Goal: Information Seeking & Learning: Check status

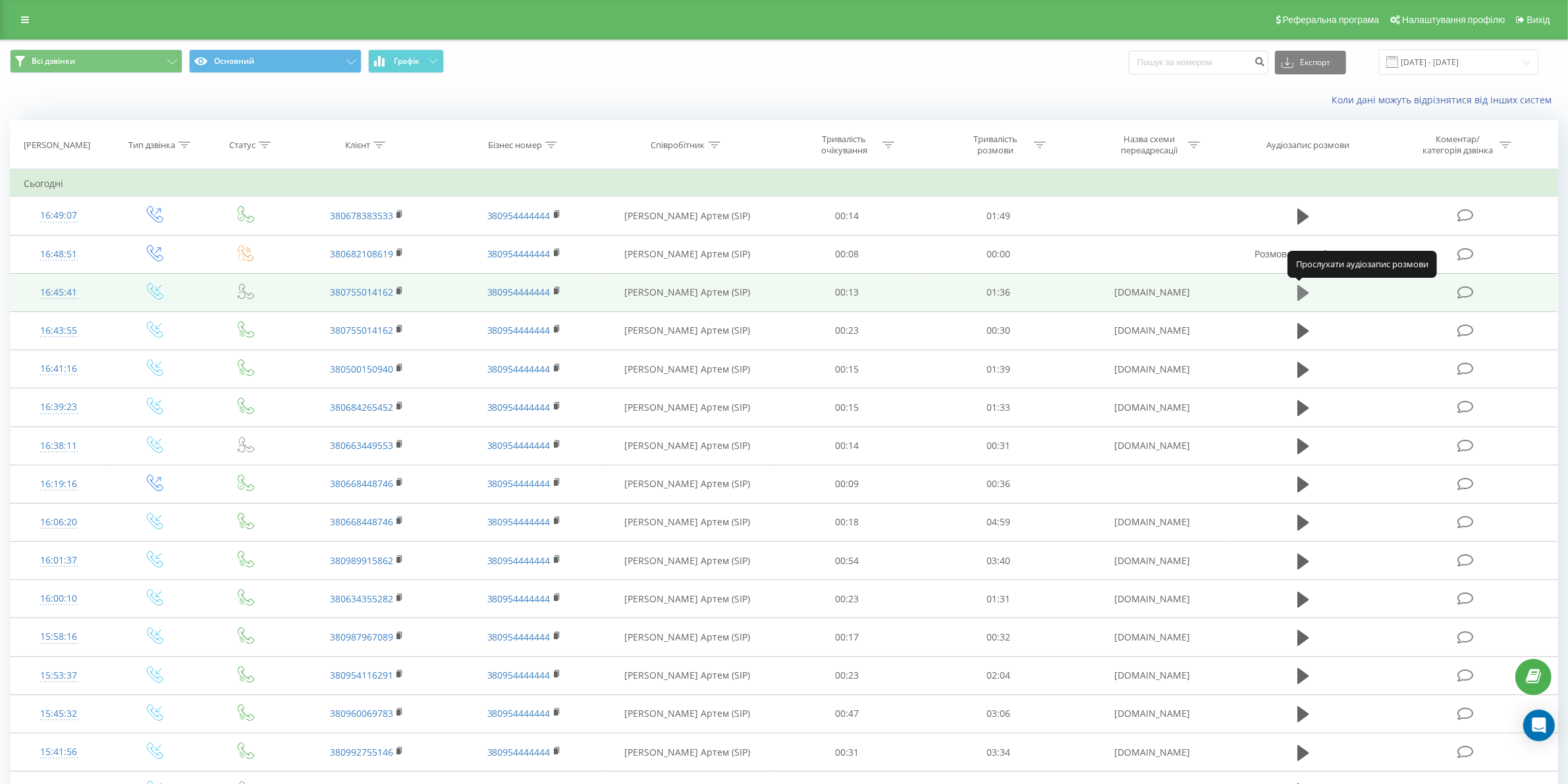
click at [1300, 292] on icon at bounding box center [1303, 293] width 12 height 16
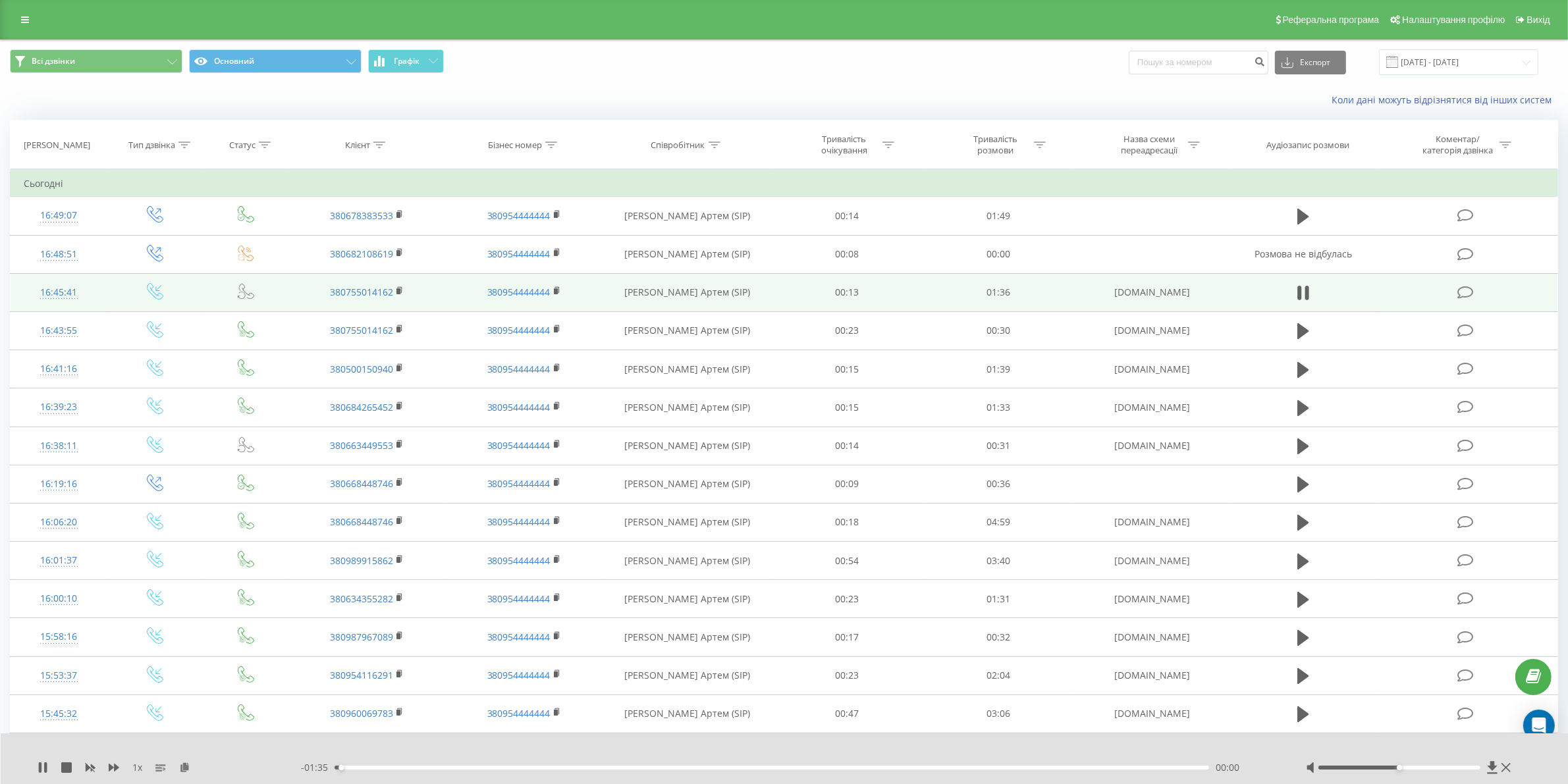
click at [477, 766] on div "00:00" at bounding box center [772, 767] width 875 height 4
click at [400, 289] on icon at bounding box center [400, 290] width 7 height 9
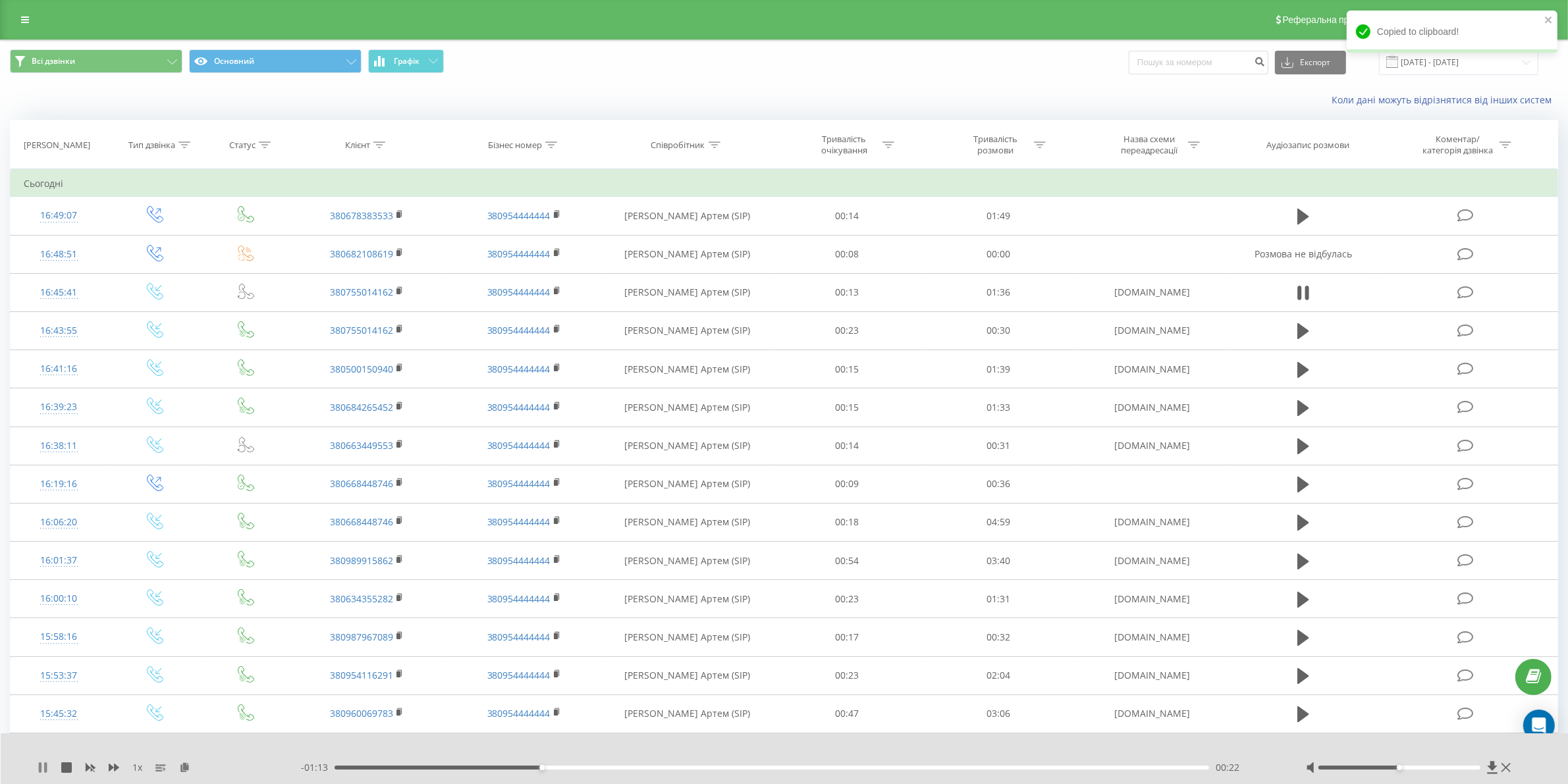
click at [43, 766] on icon at bounding box center [42, 767] width 11 height 11
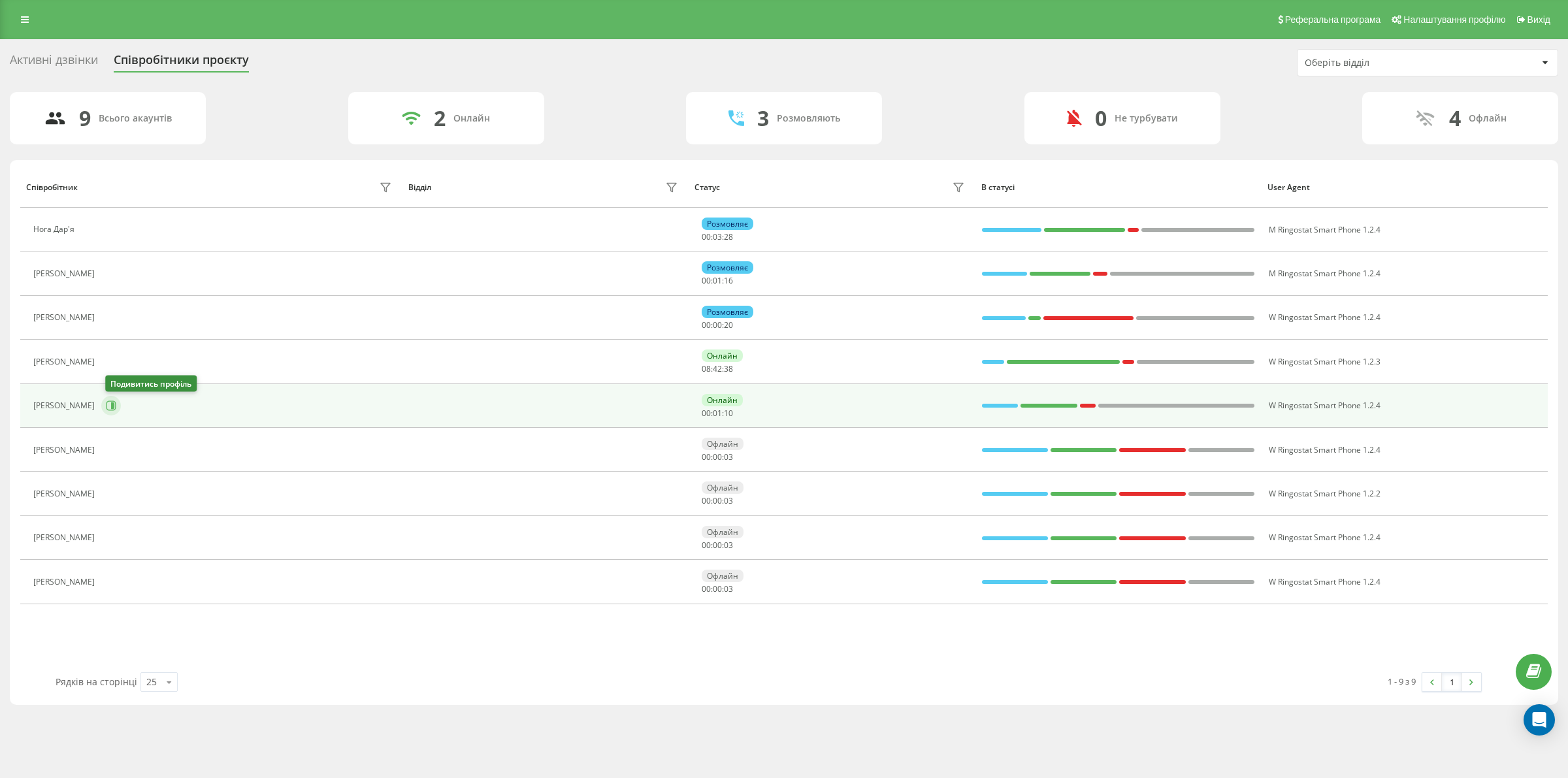
click at [114, 403] on icon at bounding box center [113, 406] width 3 height 7
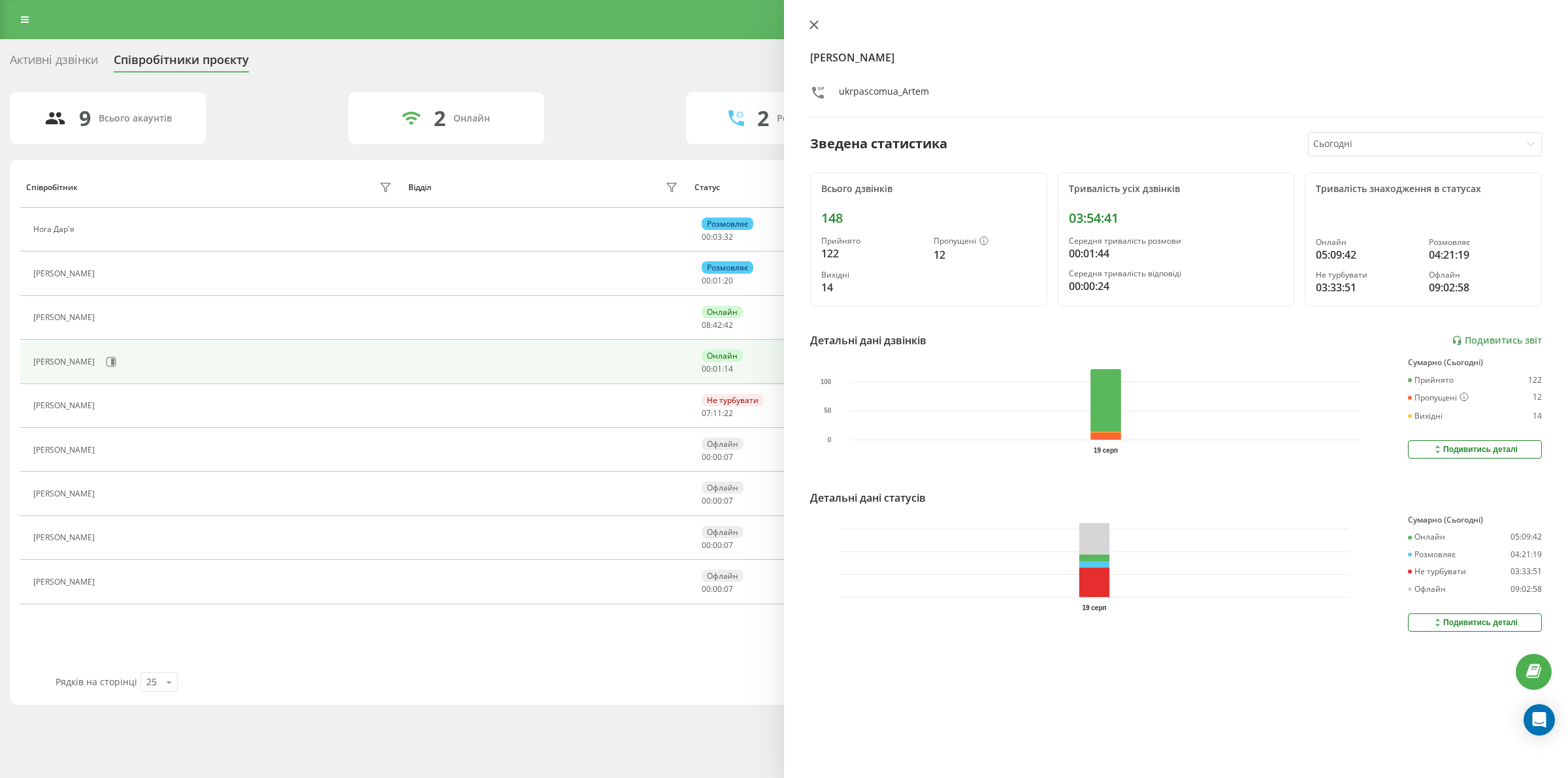
click at [812, 24] on icon at bounding box center [814, 25] width 8 height 8
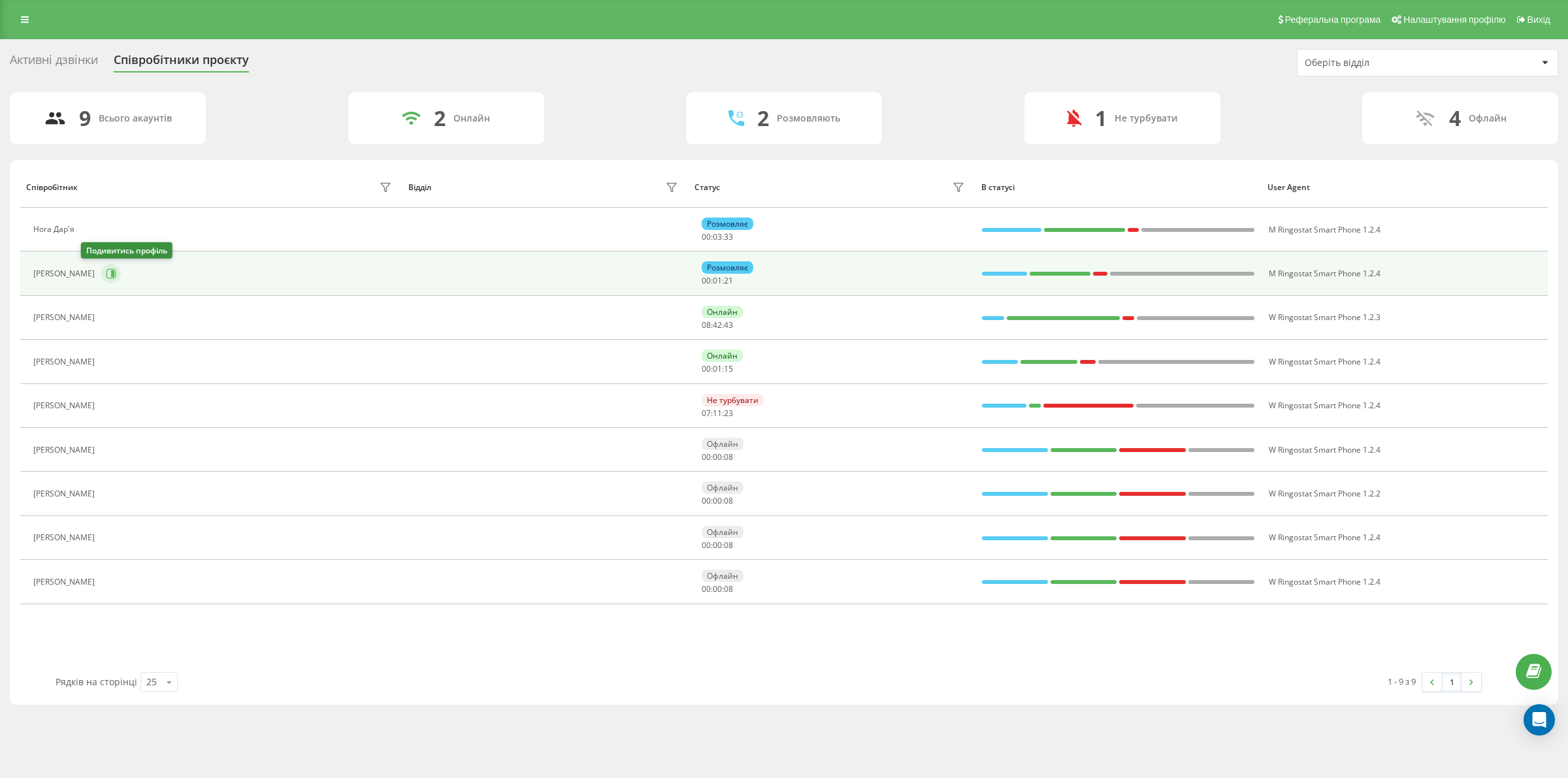
click at [106, 269] on icon at bounding box center [111, 273] width 11 height 11
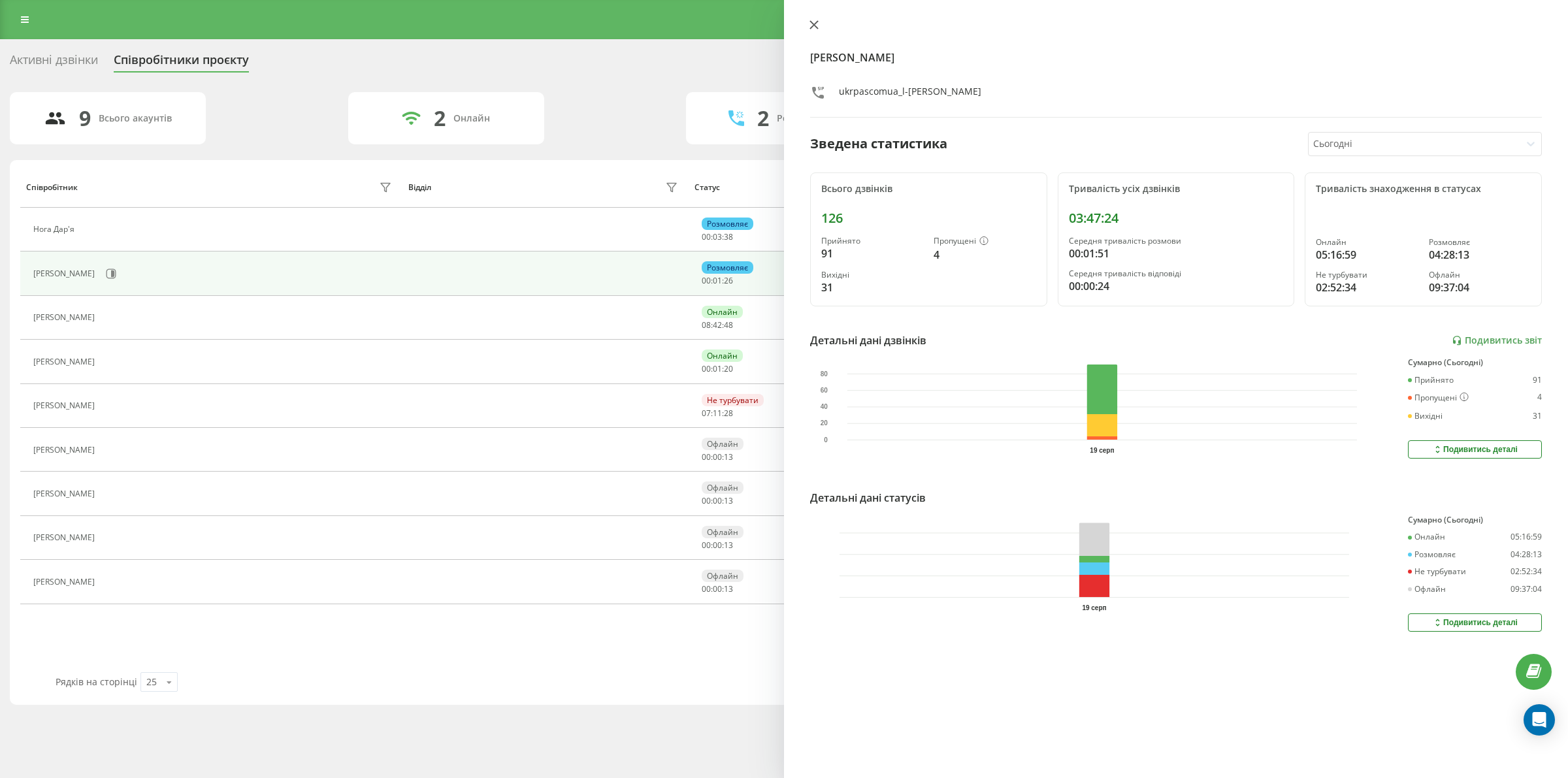
click at [811, 24] on icon at bounding box center [813, 25] width 9 height 9
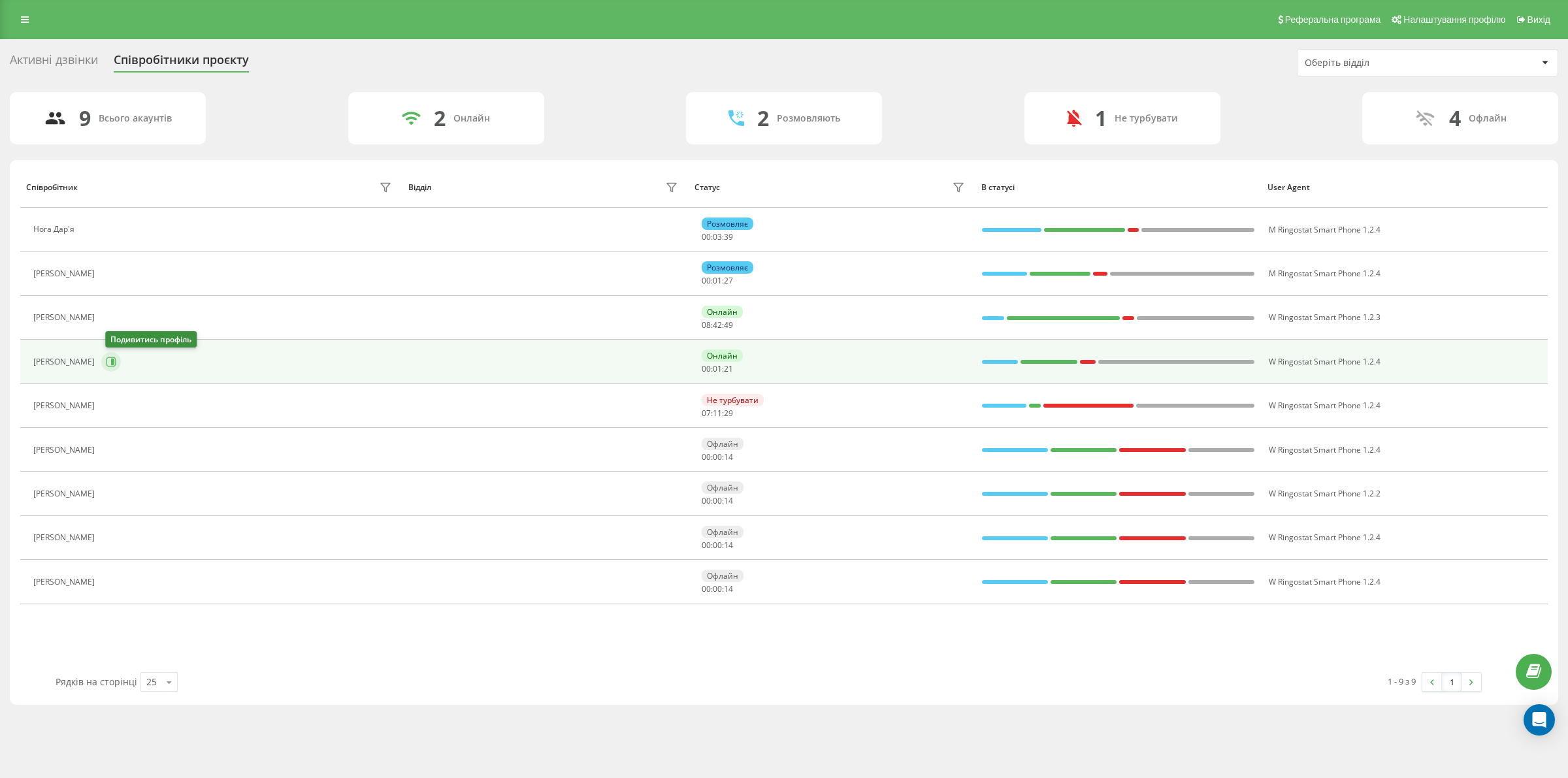
click at [111, 361] on icon at bounding box center [111, 361] width 10 height 10
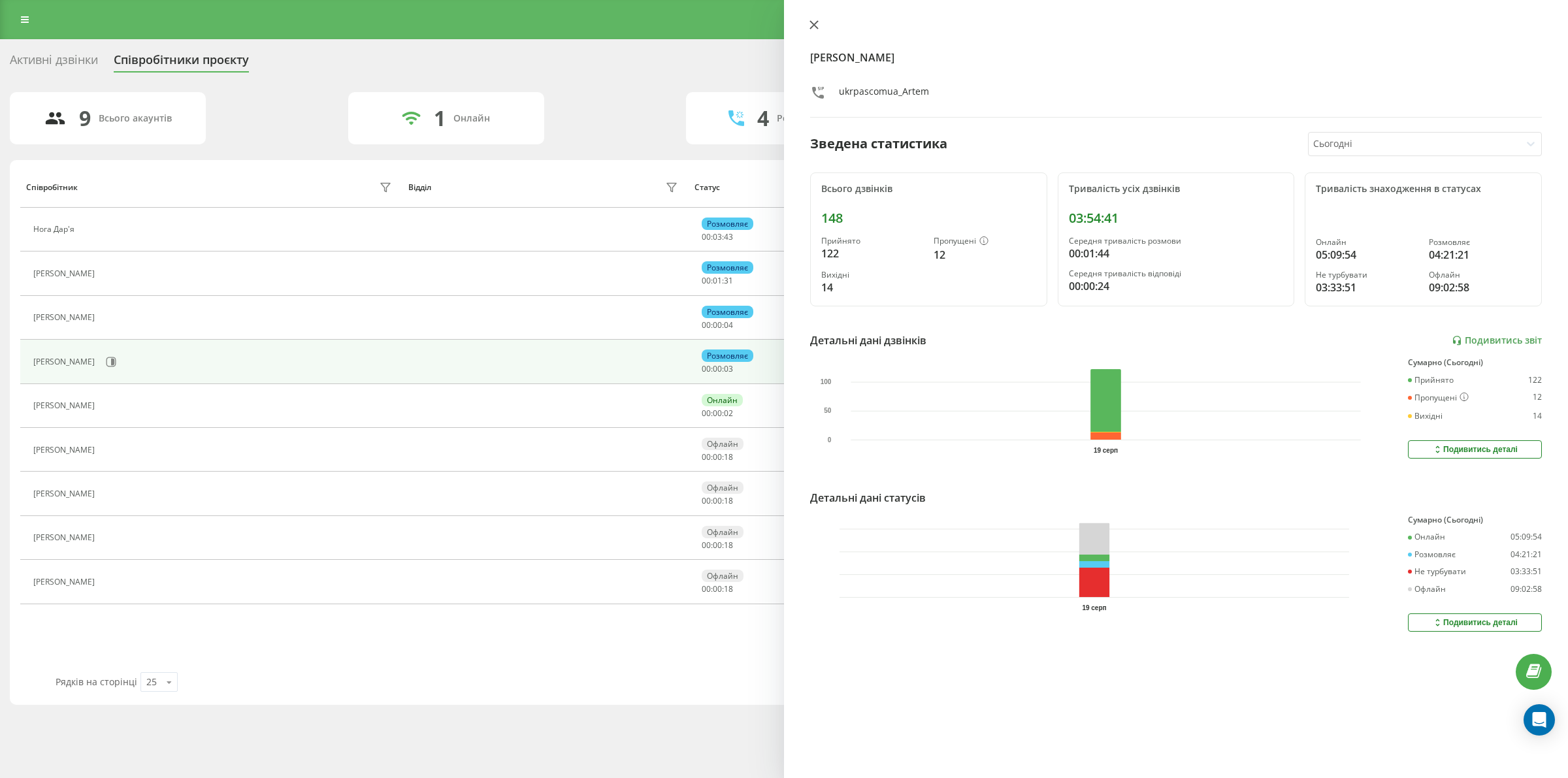
click at [812, 23] on icon at bounding box center [814, 25] width 8 height 8
